Goal: Task Accomplishment & Management: Complete application form

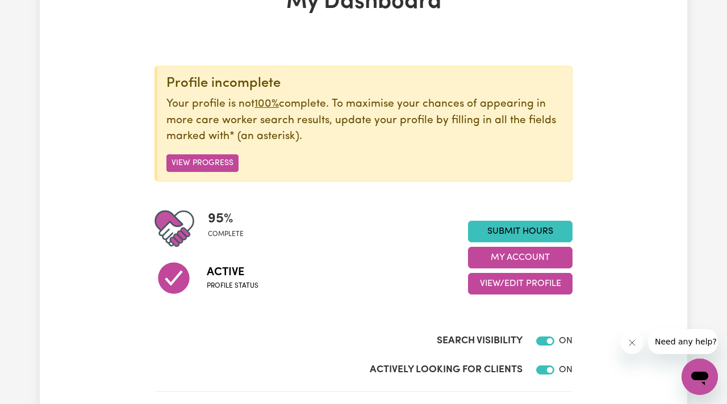
scroll to position [119, 0]
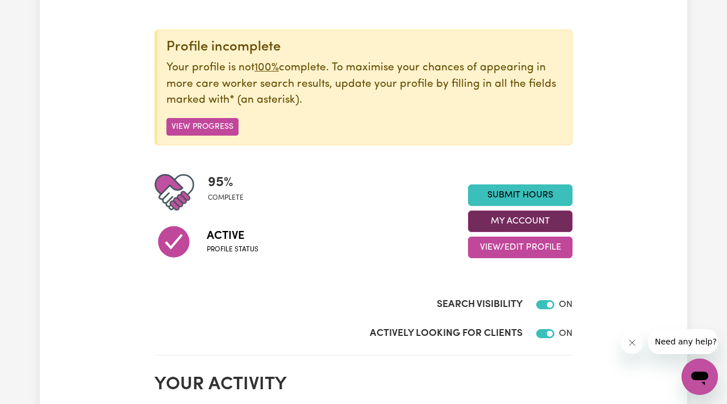
click at [519, 217] on button "My Account" at bounding box center [520, 222] width 104 height 22
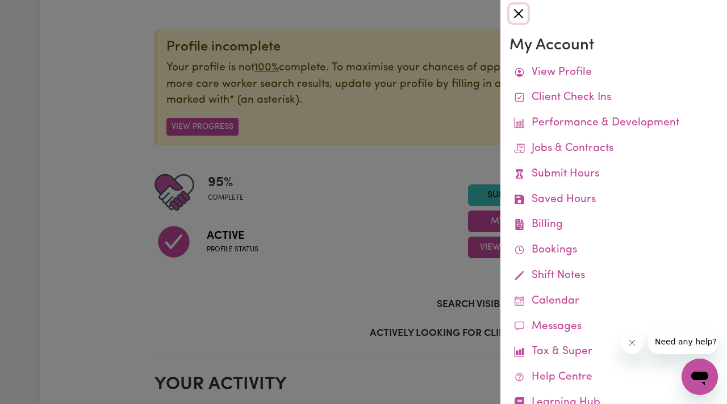
click at [518, 12] on button "Close" at bounding box center [518, 14] width 18 height 18
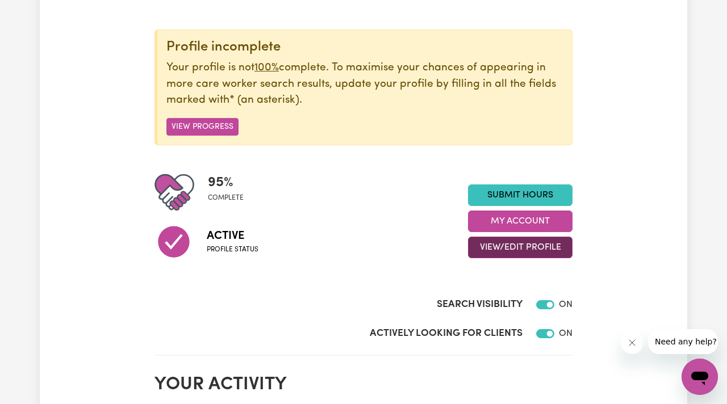
click at [506, 255] on button "View/Edit Profile" at bounding box center [520, 248] width 104 height 22
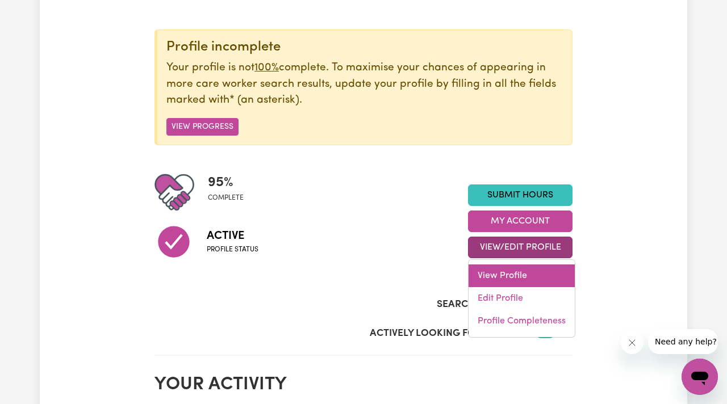
click at [501, 270] on link "View Profile" at bounding box center [521, 276] width 106 height 23
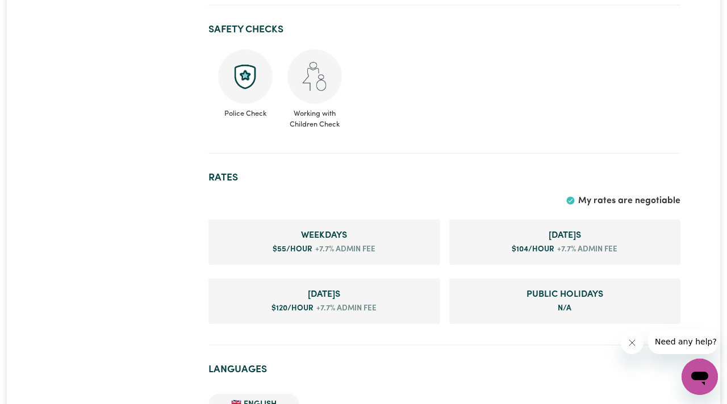
scroll to position [750, 0]
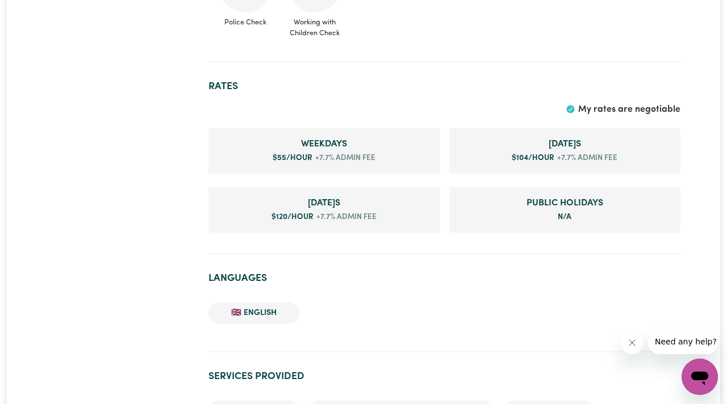
click at [343, 153] on span "+7.7% admin fee" at bounding box center [343, 158] width 63 height 11
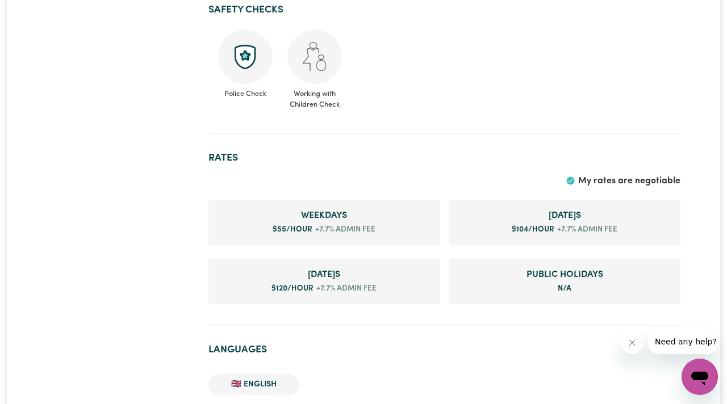
scroll to position [674, 0]
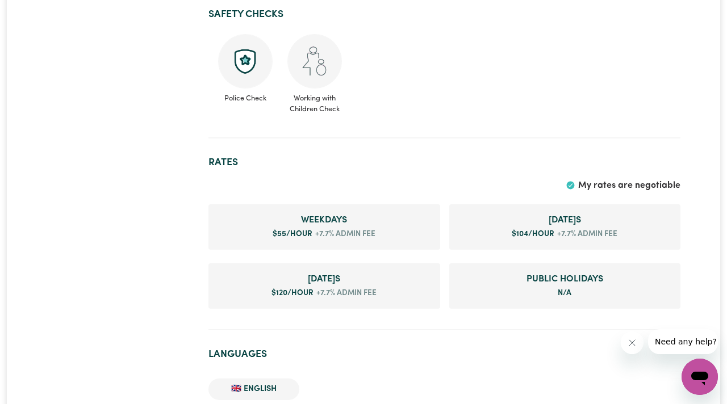
click at [597, 181] on span "My rates are negotiable" at bounding box center [629, 185] width 102 height 9
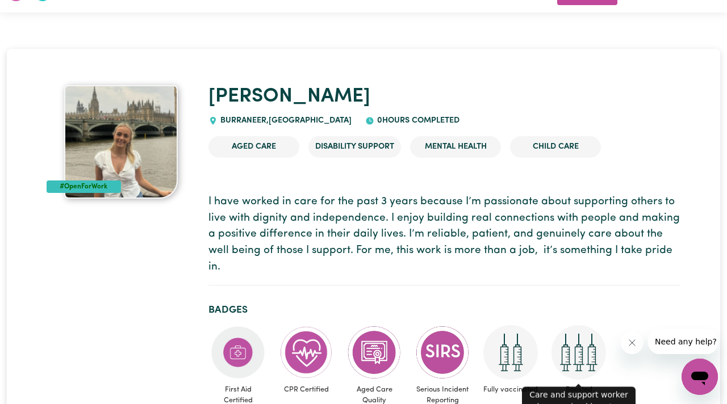
scroll to position [0, 0]
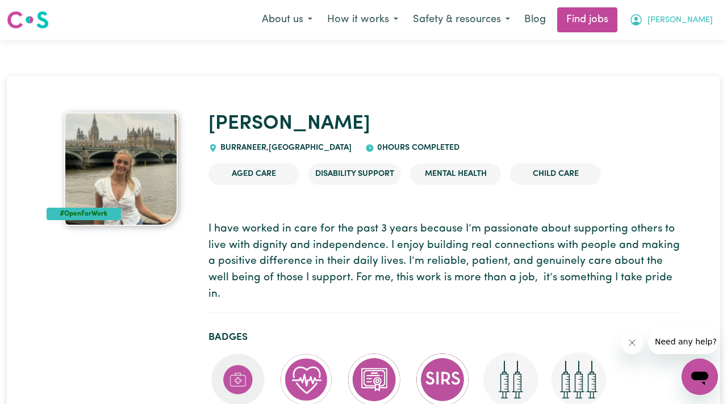
click at [690, 31] on button "[PERSON_NAME]" at bounding box center [671, 20] width 98 height 24
click at [405, 11] on button "How it works" at bounding box center [363, 20] width 86 height 24
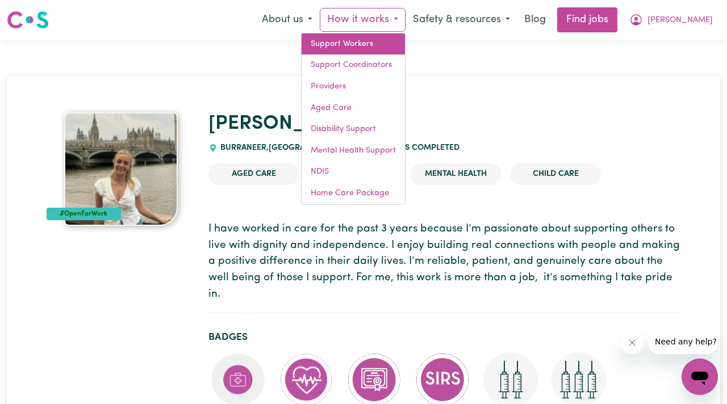
click at [403, 48] on link "Support Workers" at bounding box center [352, 44] width 103 height 22
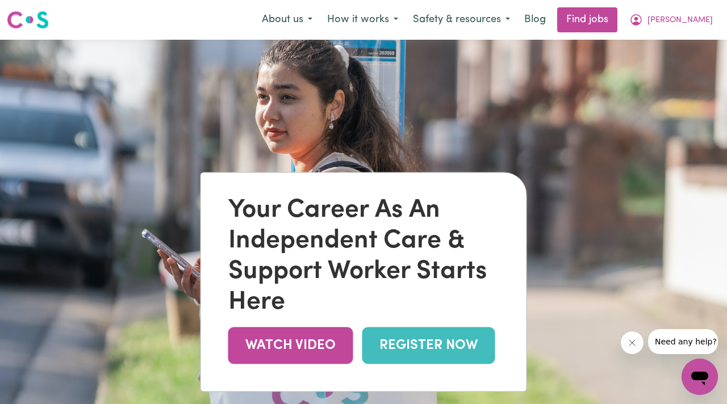
click at [405, 4] on nav "Menu About us How it works Safety & resources Blog Find jobs Jade" at bounding box center [363, 20] width 727 height 40
click at [405, 22] on button "How it works" at bounding box center [363, 20] width 86 height 24
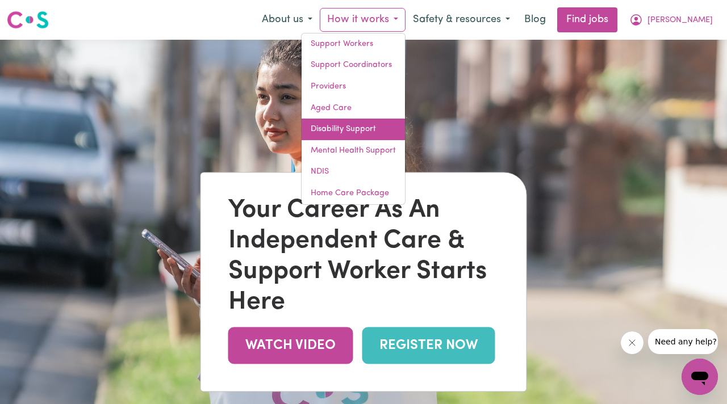
click at [405, 123] on link "Disability Support" at bounding box center [352, 130] width 103 height 22
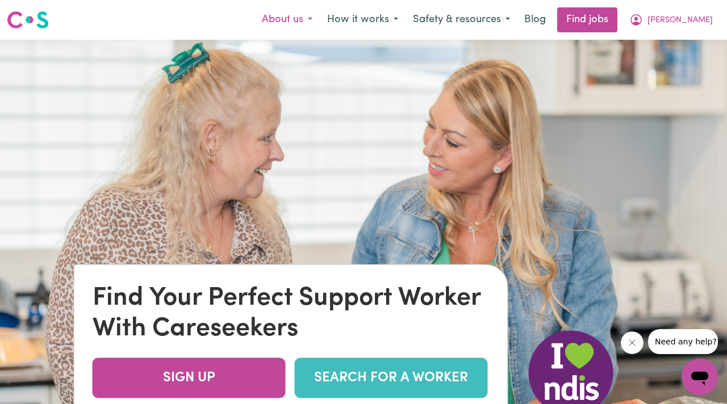
click at [320, 22] on button "About us" at bounding box center [286, 20] width 65 height 24
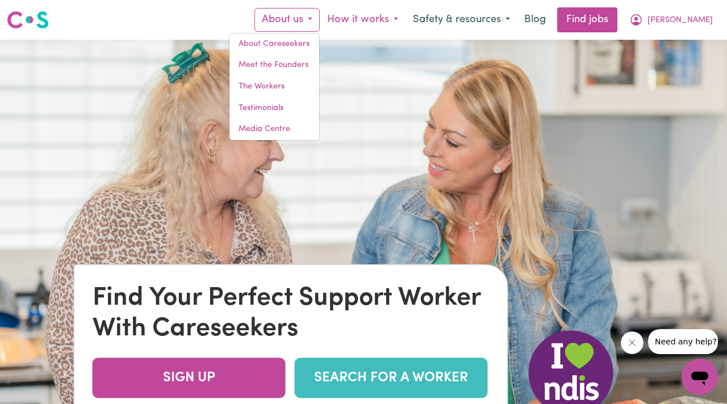
click at [405, 11] on button "How it works" at bounding box center [363, 20] width 86 height 24
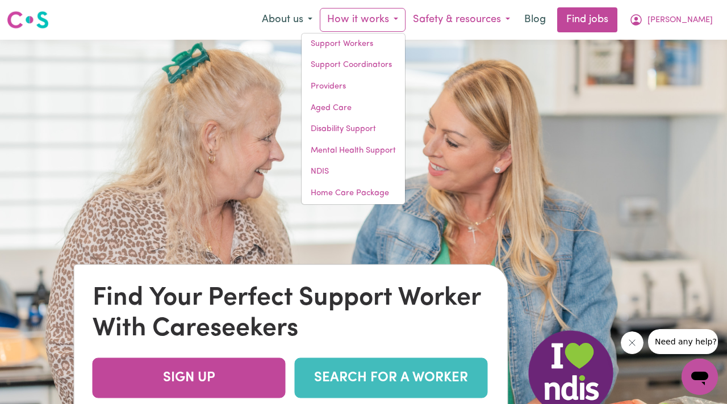
click at [492, 15] on button "Safety & resources" at bounding box center [461, 20] width 112 height 24
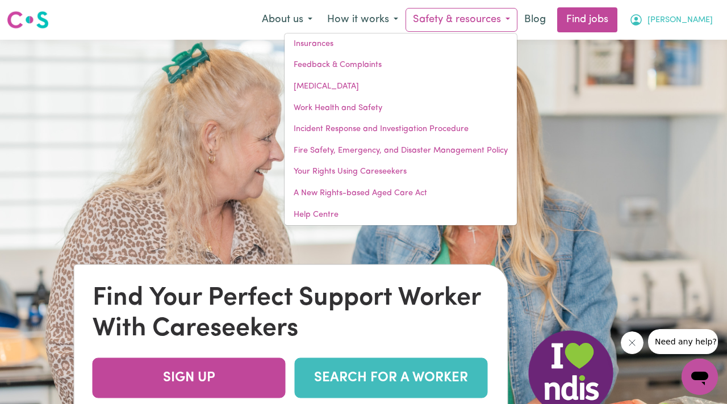
click at [643, 14] on icon "My Account" at bounding box center [636, 20] width 14 height 14
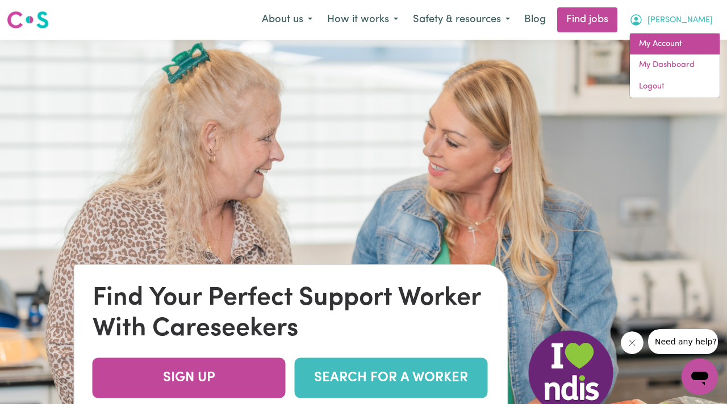
click at [677, 49] on link "My Account" at bounding box center [675, 44] width 90 height 22
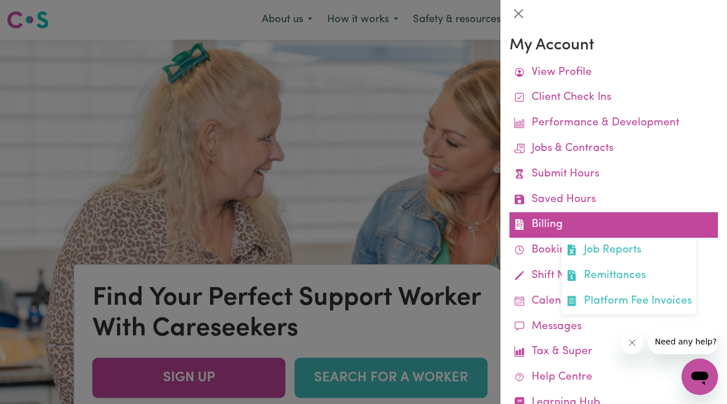
click at [596, 223] on link "Billing Job Reports Remittances Platform Fee Invoices" at bounding box center [613, 225] width 208 height 26
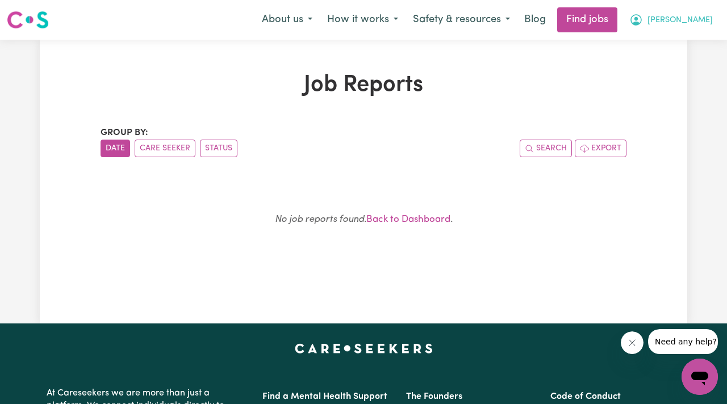
click at [643, 17] on icon "My Account" at bounding box center [636, 20] width 14 height 14
click at [681, 43] on link "My Account" at bounding box center [675, 44] width 90 height 22
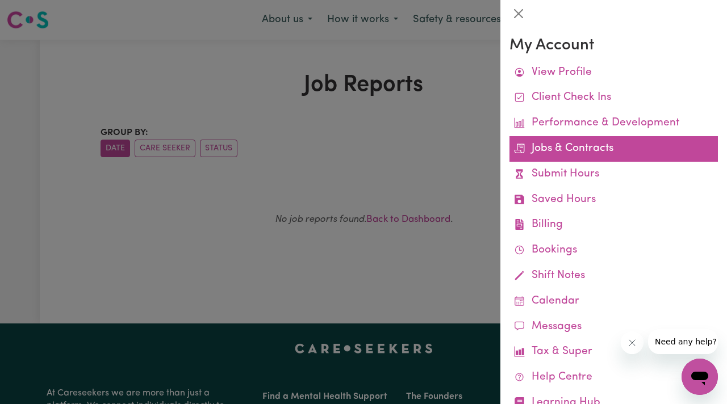
click at [560, 150] on link "Jobs & Contracts" at bounding box center [613, 149] width 208 height 26
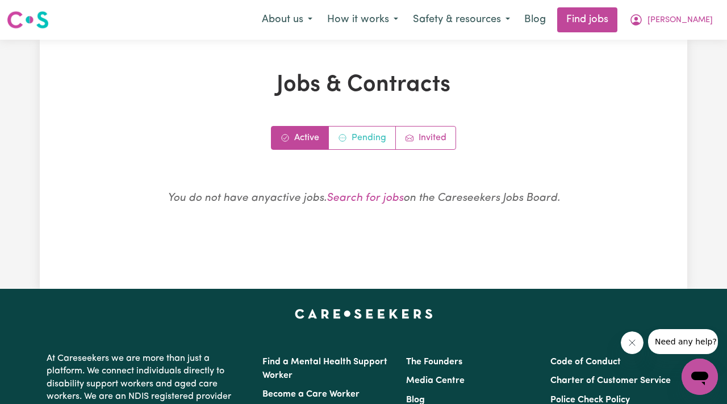
click at [365, 127] on link "Pending" at bounding box center [362, 138] width 67 height 23
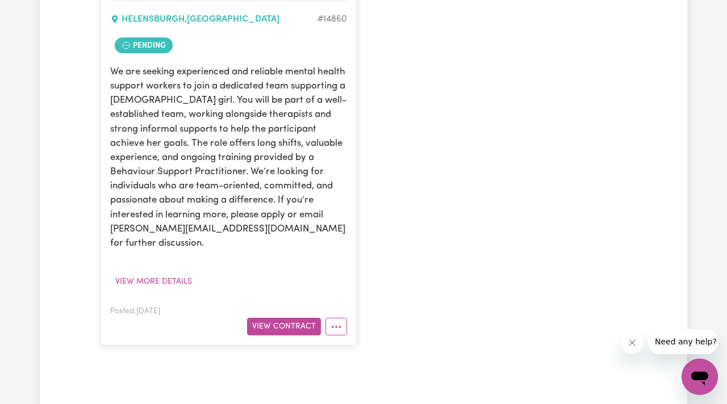
scroll to position [318, 0]
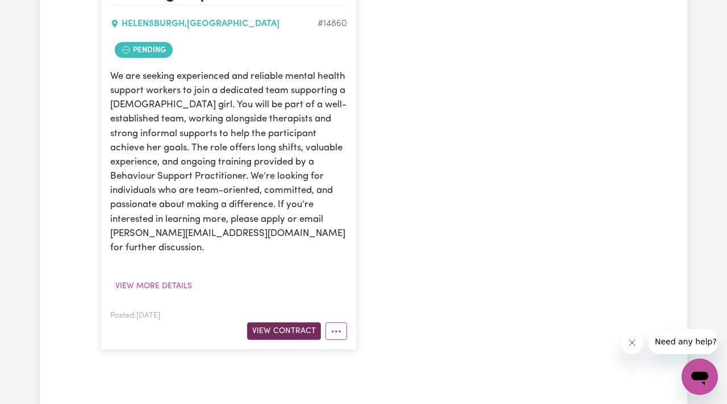
click at [291, 322] on button "View Contract" at bounding box center [284, 331] width 74 height 18
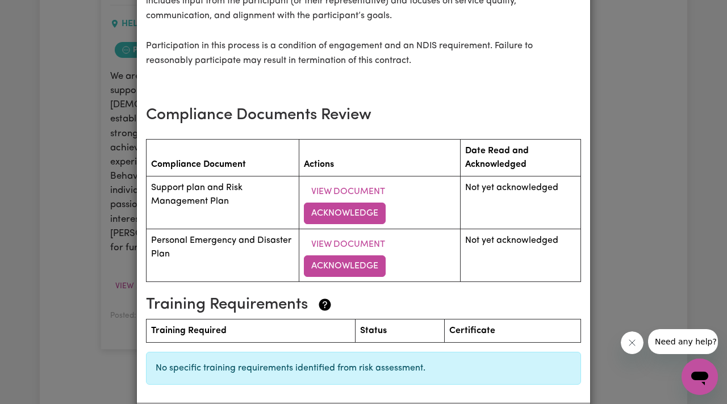
scroll to position [1750, 0]
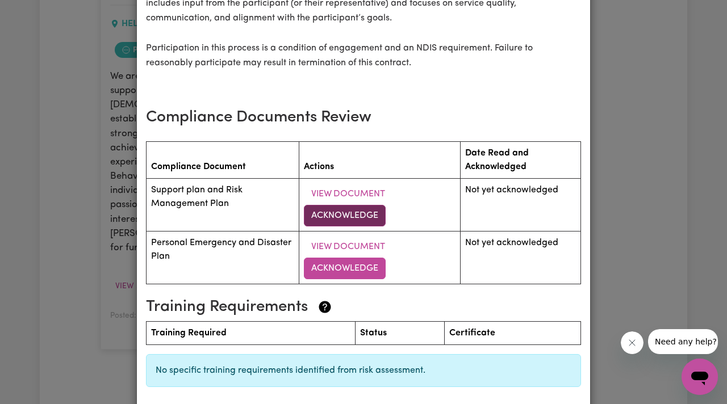
click at [328, 213] on button "Acknowledge" at bounding box center [345, 216] width 82 height 22
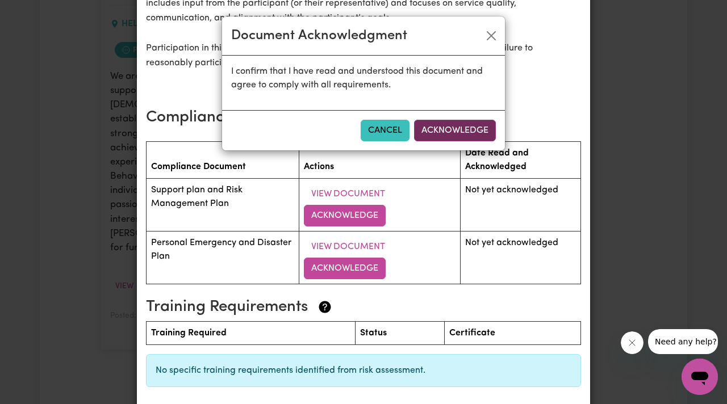
click at [446, 120] on button "Acknowledge" at bounding box center [455, 131] width 82 height 22
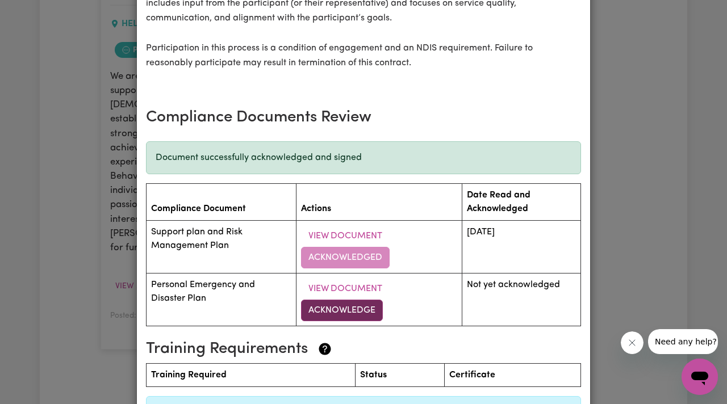
click at [334, 312] on button "Acknowledge" at bounding box center [342, 311] width 82 height 22
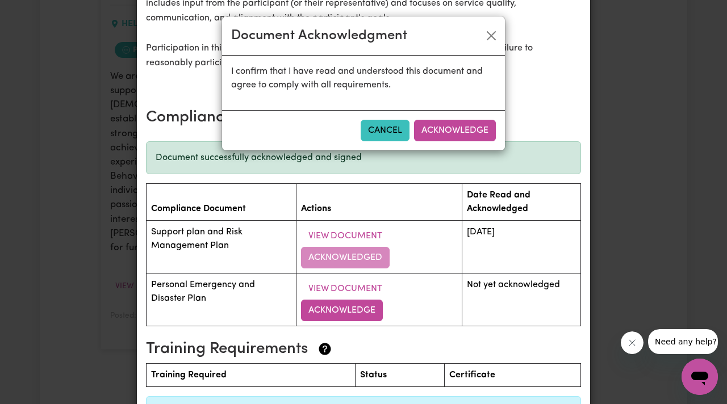
click at [452, 118] on div "Cancel Acknowledge" at bounding box center [363, 130] width 283 height 40
click at [447, 128] on button "Acknowledge" at bounding box center [455, 131] width 82 height 22
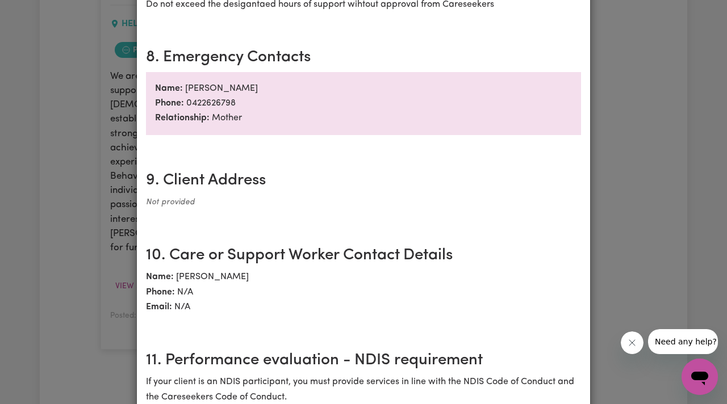
scroll to position [1315, 0]
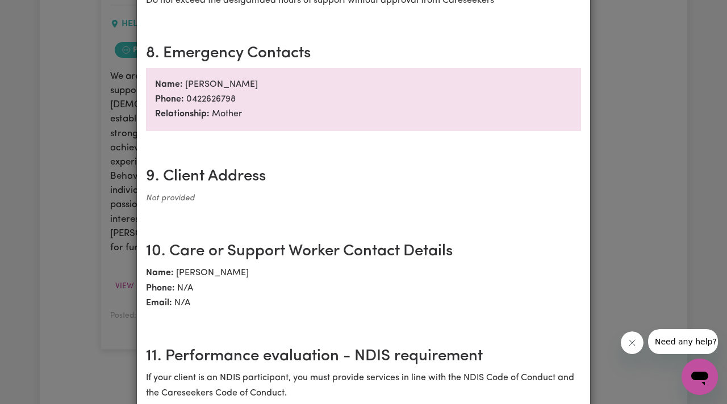
click at [726, 135] on div "Seeking Experienced Mental Health Workers for Youth Support Role Contract terms…" at bounding box center [363, 202] width 727 height 404
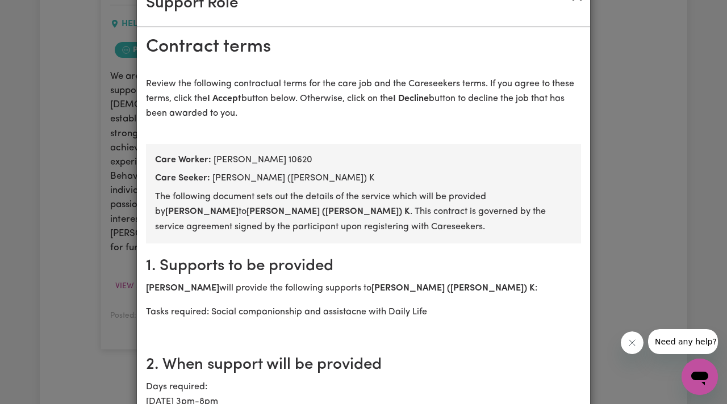
scroll to position [0, 0]
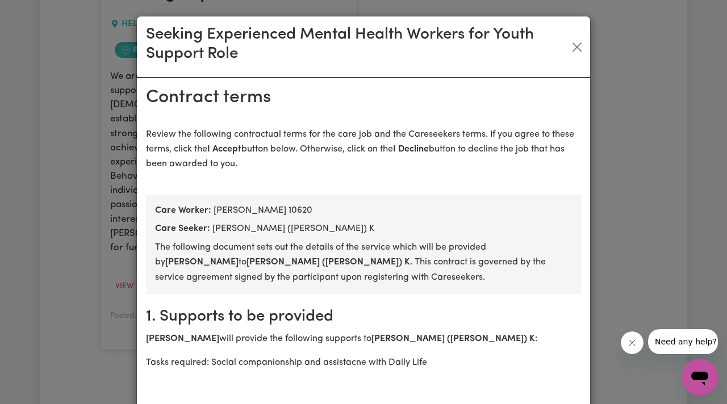
click at [578, 76] on div "Seeking Experienced Mental Health Workers for Youth Support Role" at bounding box center [363, 46] width 453 height 61
click at [577, 53] on button "Close" at bounding box center [576, 47] width 17 height 18
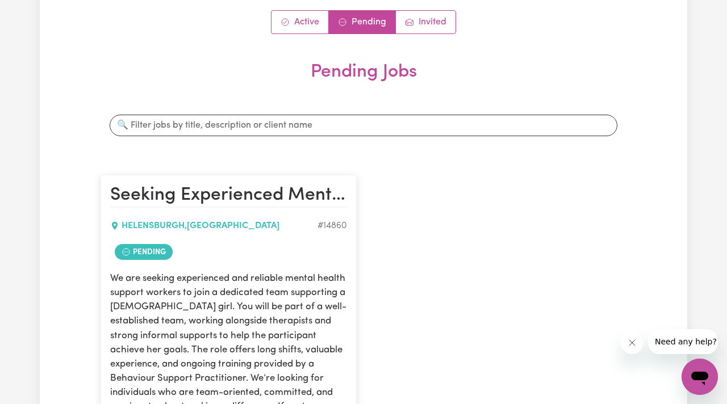
scroll to position [110, 0]
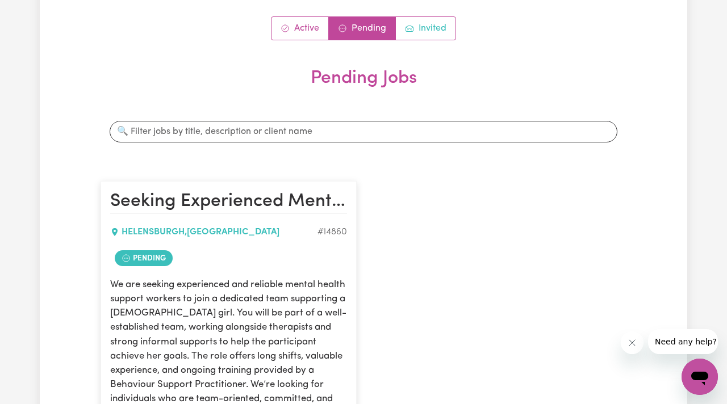
click at [413, 25] on icon "Job invitations" at bounding box center [409, 28] width 9 height 9
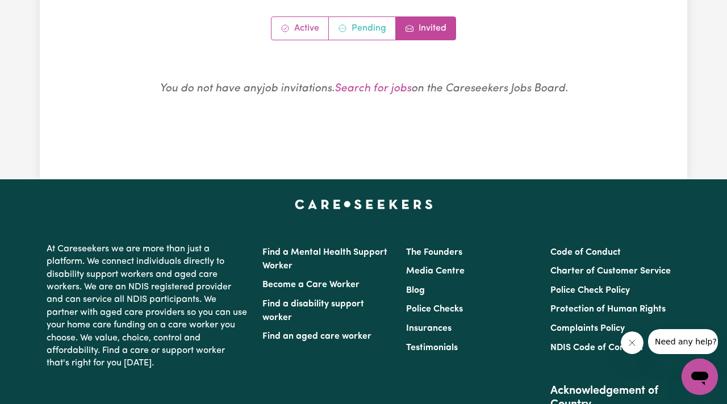
click at [375, 27] on link "Pending" at bounding box center [362, 28] width 67 height 23
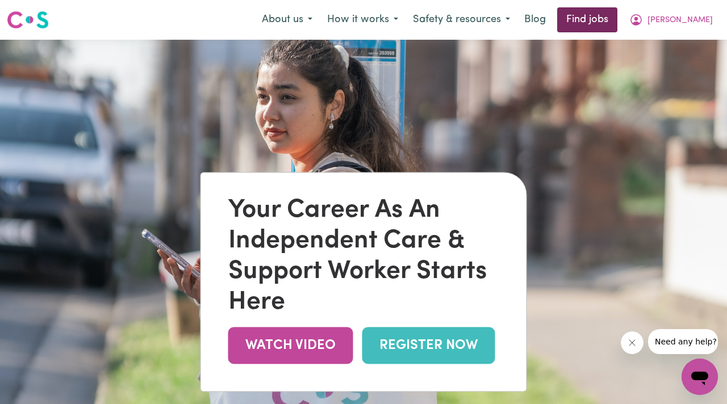
click at [617, 10] on link "Find jobs" at bounding box center [587, 19] width 60 height 25
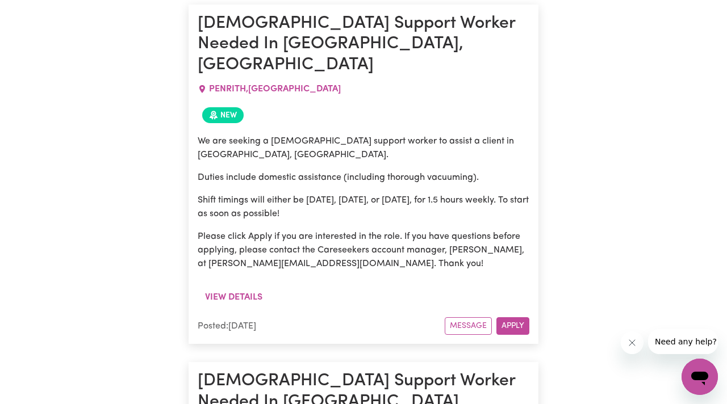
scroll to position [4316, 0]
click at [248, 371] on h1 "[DEMOGRAPHIC_DATA] Support Worker Needed In [GEOGRAPHIC_DATA], [GEOGRAPHIC_DATA]" at bounding box center [364, 402] width 332 height 62
copy h1 "[GEOGRAPHIC_DATA]"
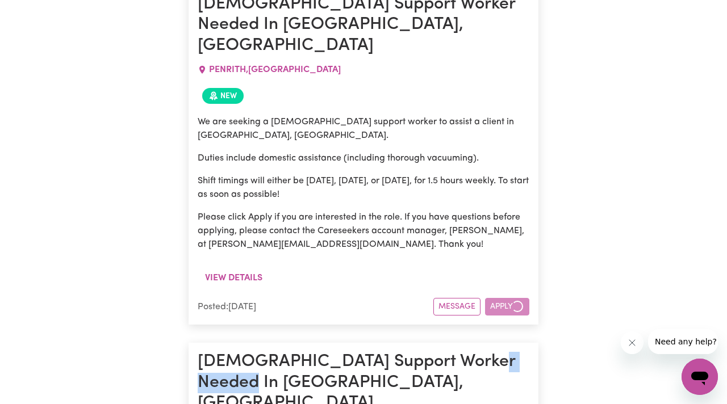
scroll to position [4336, 0]
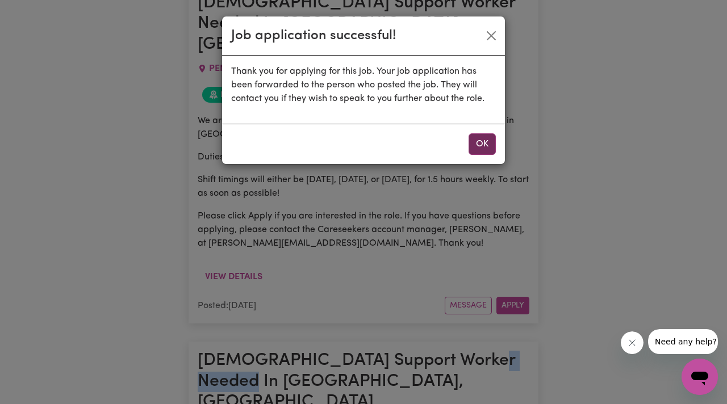
click at [476, 148] on button "OK" at bounding box center [481, 144] width 27 height 22
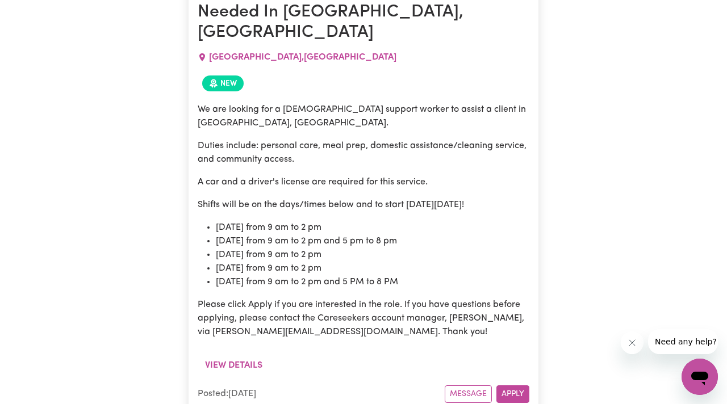
scroll to position [5880, 0]
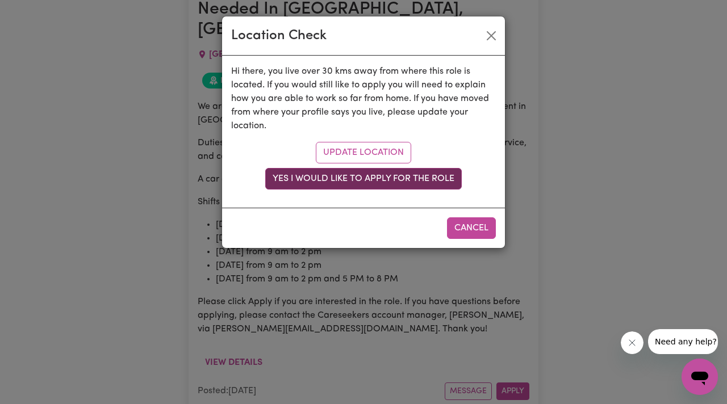
click at [419, 183] on button "Yes I would like to apply for the role" at bounding box center [363, 179] width 196 height 22
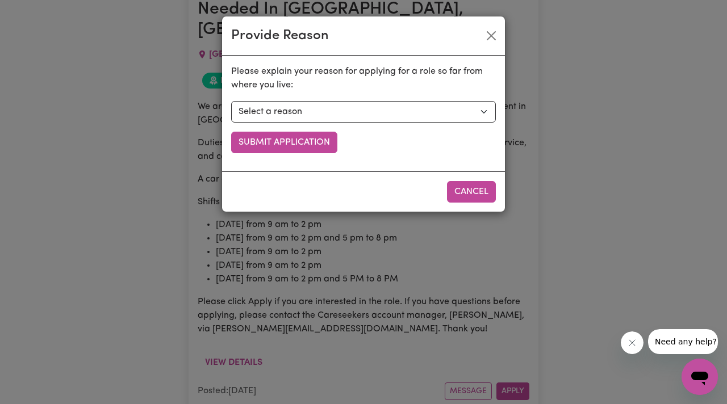
click at [334, 97] on div "Please explain your reason for applying for a role so far from where you live: …" at bounding box center [363, 109] width 265 height 89
click at [334, 104] on select "Select a reason I currently travel to this area for work or other personal reas…" at bounding box center [363, 112] width 265 height 22
select select "I am open to longer shifts that make the travel worthwhile"
click at [231, 101] on select "Select a reason I currently travel to this area for work or other personal reas…" at bounding box center [363, 112] width 265 height 22
click at [466, 191] on button "Cancel" at bounding box center [471, 192] width 49 height 22
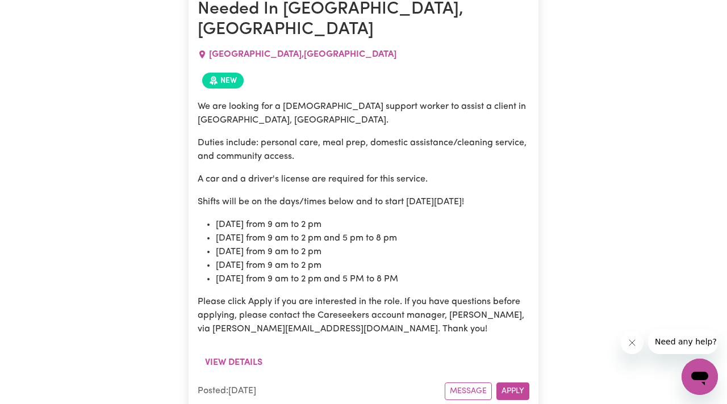
drag, startPoint x: 287, startPoint y: 79, endPoint x: 198, endPoint y: 79, distance: 89.1
copy span "[GEOGRAPHIC_DATA]"
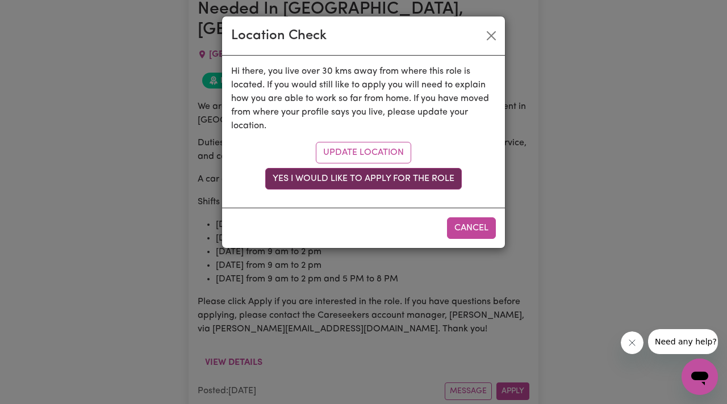
click at [377, 186] on button "Yes I would like to apply for the role" at bounding box center [363, 179] width 196 height 22
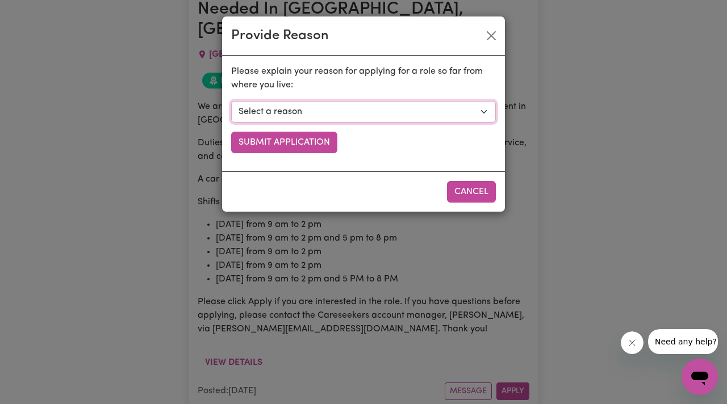
click at [338, 111] on select "Select a reason I currently travel to this area for work or other personal reas…" at bounding box center [363, 112] width 265 height 22
select select "I am open to longer shifts that make the travel worthwhile"
click at [231, 101] on select "Select a reason I currently travel to this area for work or other personal reas…" at bounding box center [363, 112] width 265 height 22
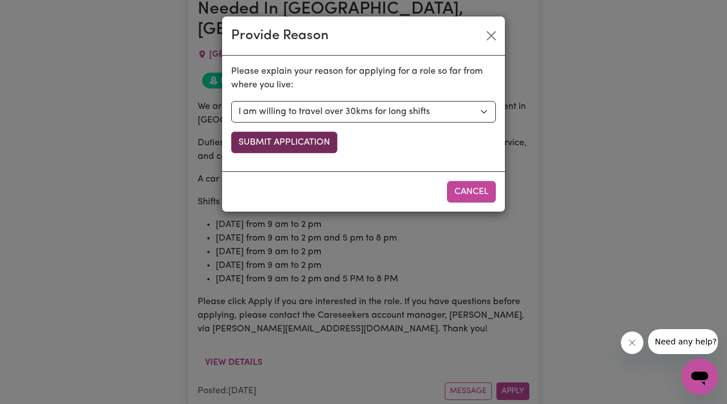
click at [294, 139] on button "Submit Application" at bounding box center [284, 143] width 106 height 22
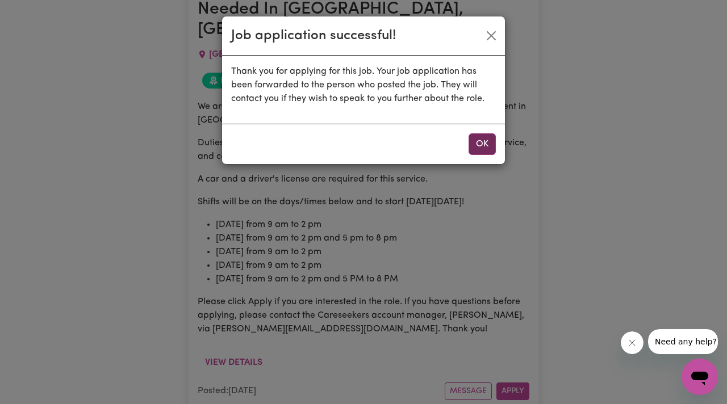
click at [484, 145] on button "OK" at bounding box center [481, 144] width 27 height 22
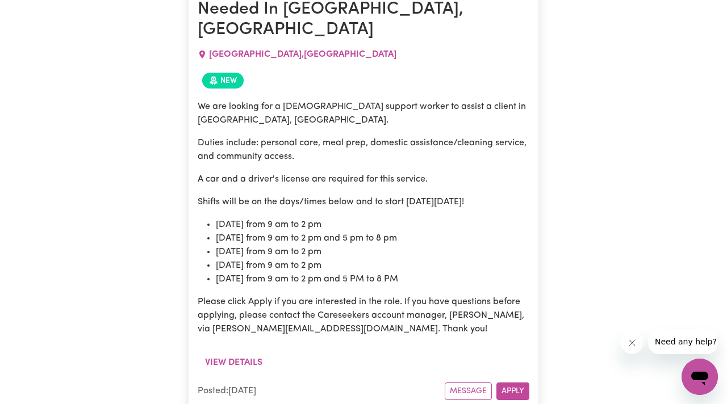
drag, startPoint x: 312, startPoint y: 305, endPoint x: 188, endPoint y: 305, distance: 123.8
copy p "[PERSON_NAME][EMAIL_ADDRESS][DOMAIN_NAME]"
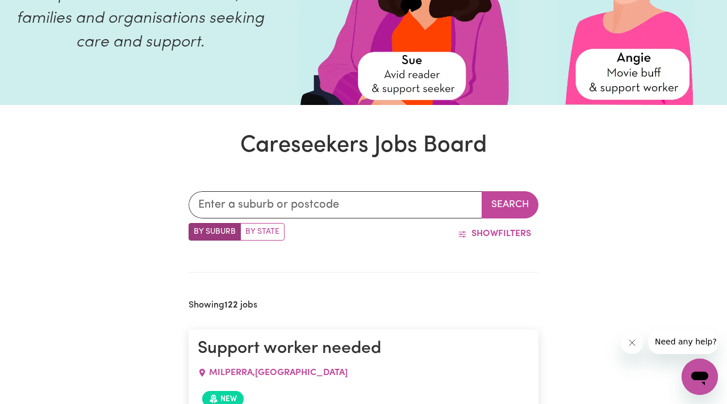
scroll to position [176, 0]
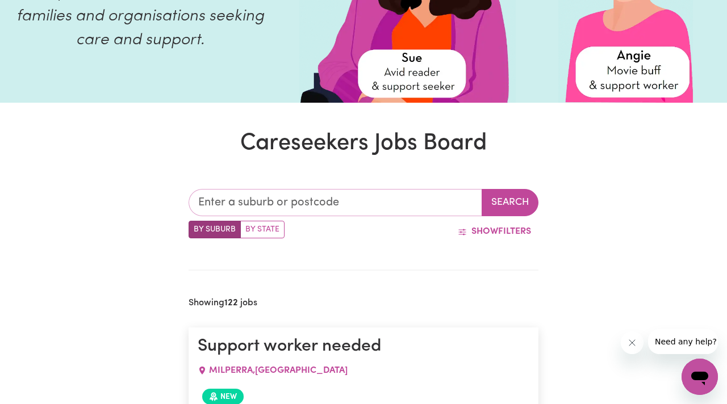
click at [274, 195] on input "text" at bounding box center [335, 202] width 294 height 27
type input "enga"
type input "engaDINE, [GEOGRAPHIC_DATA], 2233"
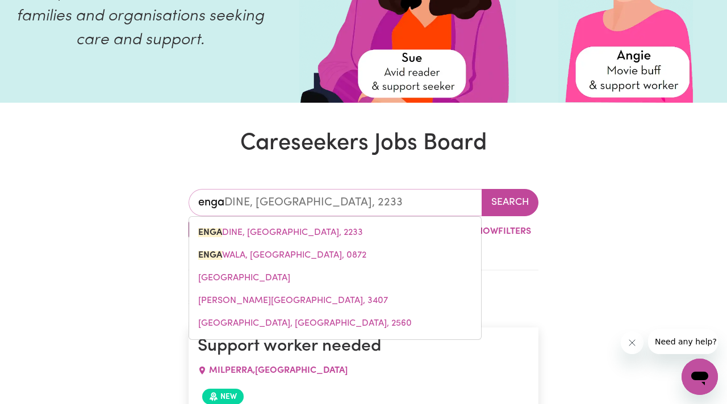
type input "engad"
type input "engadINE, [GEOGRAPHIC_DATA], 2233"
type input "engadi"
type input "engadiNE, [GEOGRAPHIC_DATA], 2233"
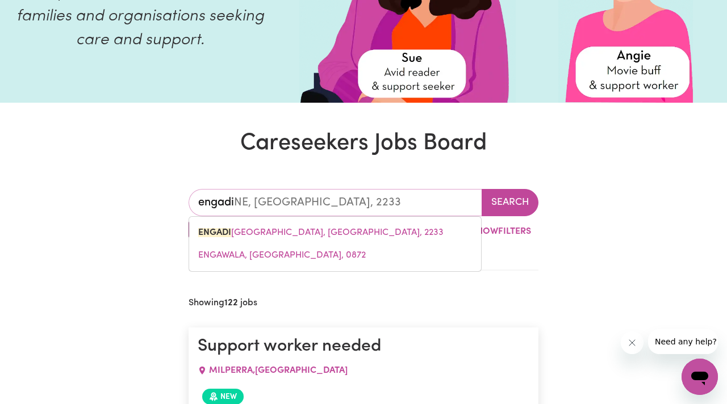
type input "engadin"
type input "engadinE, [GEOGRAPHIC_DATA], 2233"
type input "engadine"
type input "engadine, [GEOGRAPHIC_DATA], 2233"
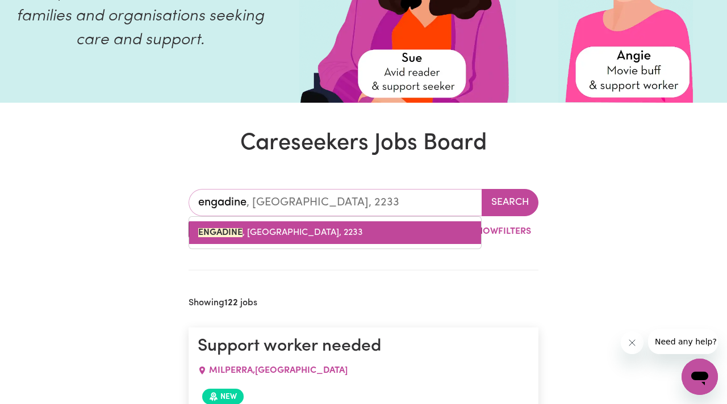
click at [286, 232] on span "ENGADINE , [GEOGRAPHIC_DATA], 2233" at bounding box center [280, 232] width 165 height 9
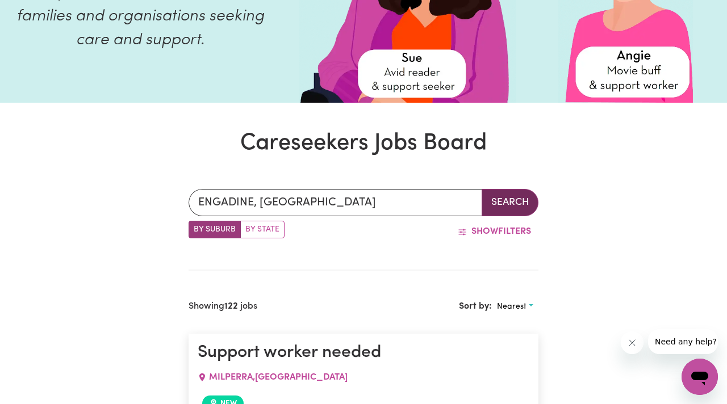
click at [508, 197] on button "Search" at bounding box center [509, 202] width 57 height 27
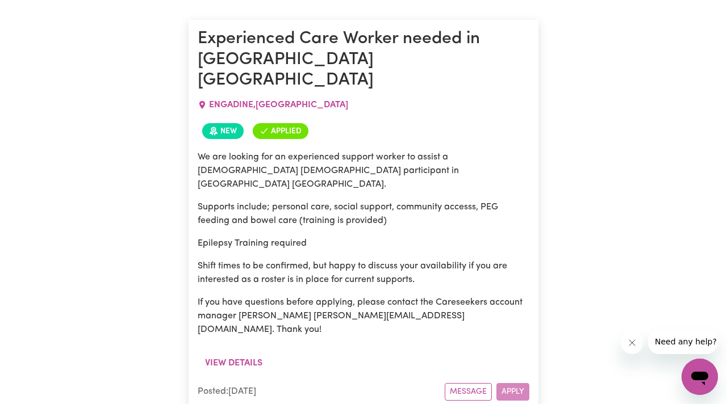
scroll to position [530, 0]
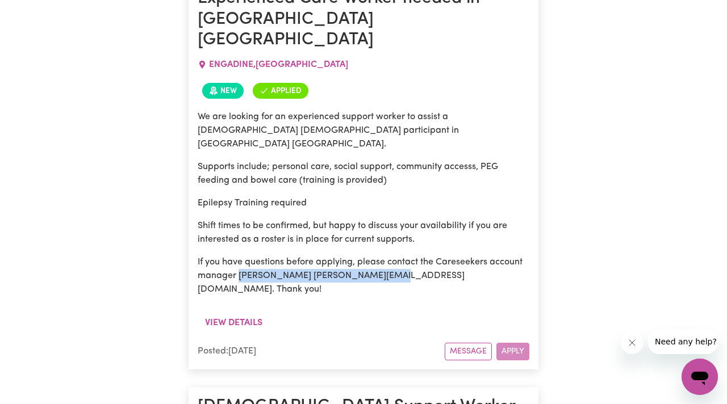
drag, startPoint x: 239, startPoint y: 237, endPoint x: 381, endPoint y: 246, distance: 142.7
click at [381, 255] on p "If you have questions before applying, please contact the Careseekers account m…" at bounding box center [364, 275] width 332 height 41
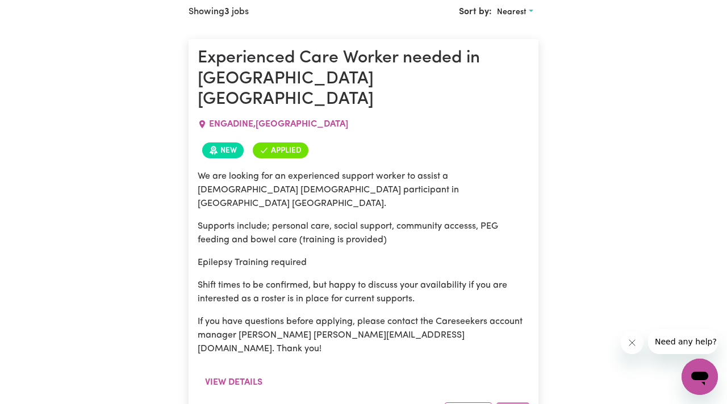
scroll to position [470, 0]
drag, startPoint x: 290, startPoint y: 301, endPoint x: 412, endPoint y: 304, distance: 122.7
click at [412, 316] on p "If you have questions before applying, please contact the Careseekers account m…" at bounding box center [364, 336] width 332 height 41
copy p "[PERSON_NAME][EMAIL_ADDRESS][DOMAIN_NAME]"
click at [403, 277] on div "We are looking for an experienced support worker to assist a [DEMOGRAPHIC_DATA]…" at bounding box center [364, 263] width 332 height 186
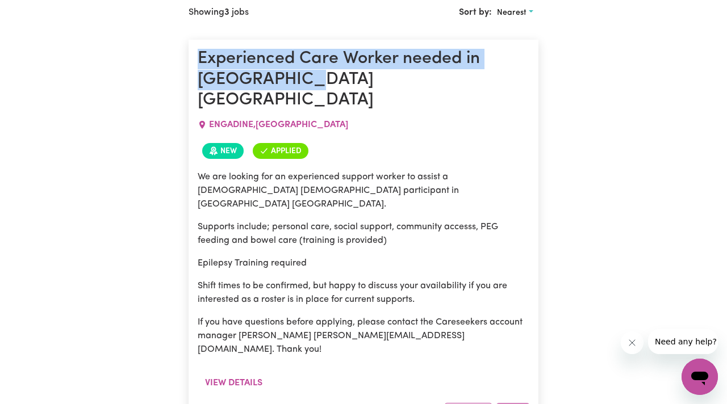
drag, startPoint x: 320, startPoint y: 77, endPoint x: 176, endPoint y: 53, distance: 145.6
copy h1 "Experienced Care Worker needed in [GEOGRAPHIC_DATA] [GEOGRAPHIC_DATA]"
